Goal: Task Accomplishment & Management: Manage account settings

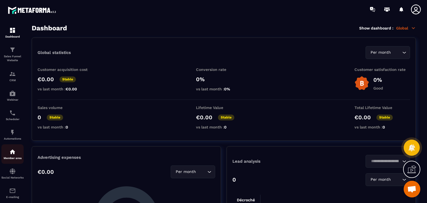
click at [13, 151] on img at bounding box center [12, 151] width 7 height 7
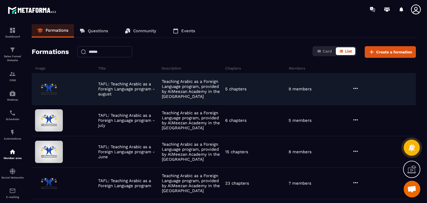
click at [353, 92] on div at bounding box center [355, 89] width 7 height 8
click at [365, 97] on button "Edit" at bounding box center [369, 100] width 33 height 10
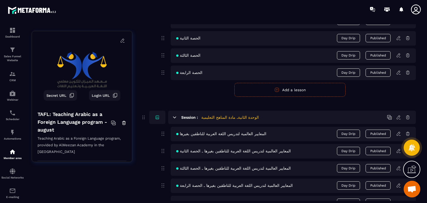
scroll to position [300, 0]
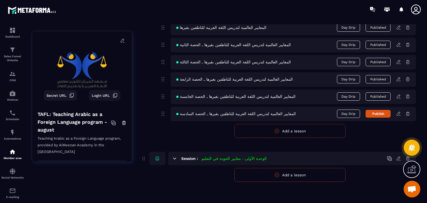
click at [398, 115] on icon at bounding box center [398, 113] width 5 height 5
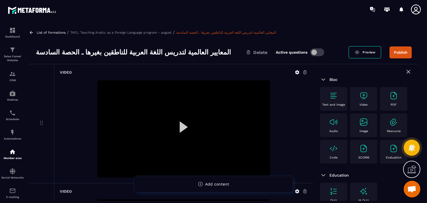
click at [397, 52] on button "Publish" at bounding box center [400, 52] width 22 height 12
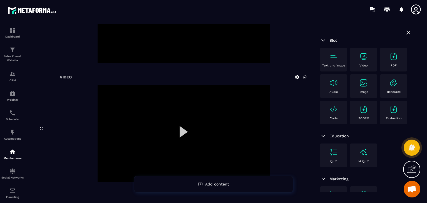
scroll to position [248, 0]
